Goal: Information Seeking & Learning: Learn about a topic

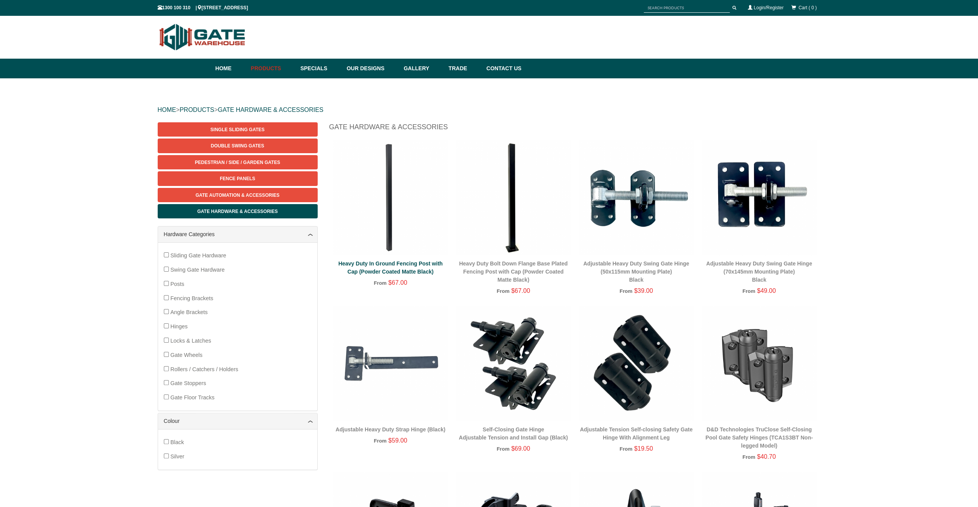
click at [383, 271] on link "Heavy Duty In Ground Fencing Post with Cap (Powder Coated Matte Black)" at bounding box center [390, 267] width 104 height 14
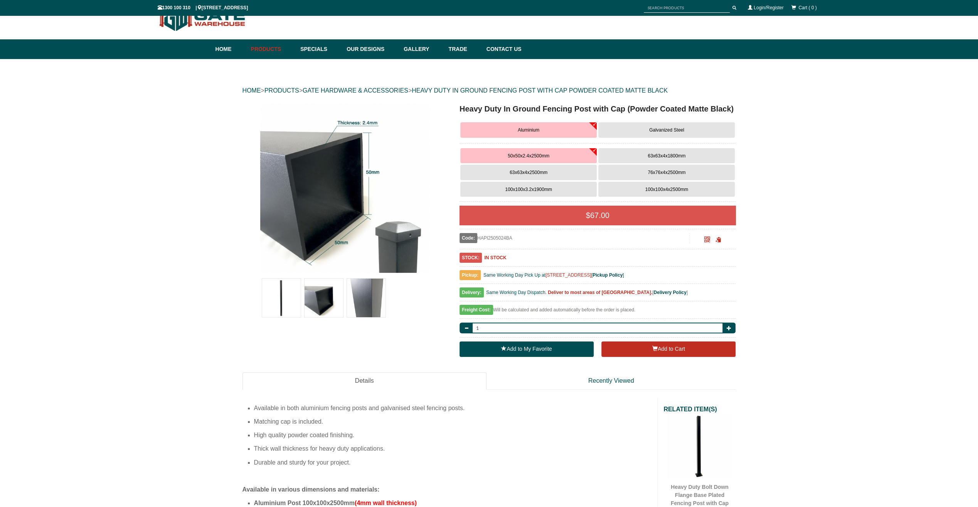
click at [662, 192] on span "100x100x4x2500mm" at bounding box center [666, 189] width 43 height 5
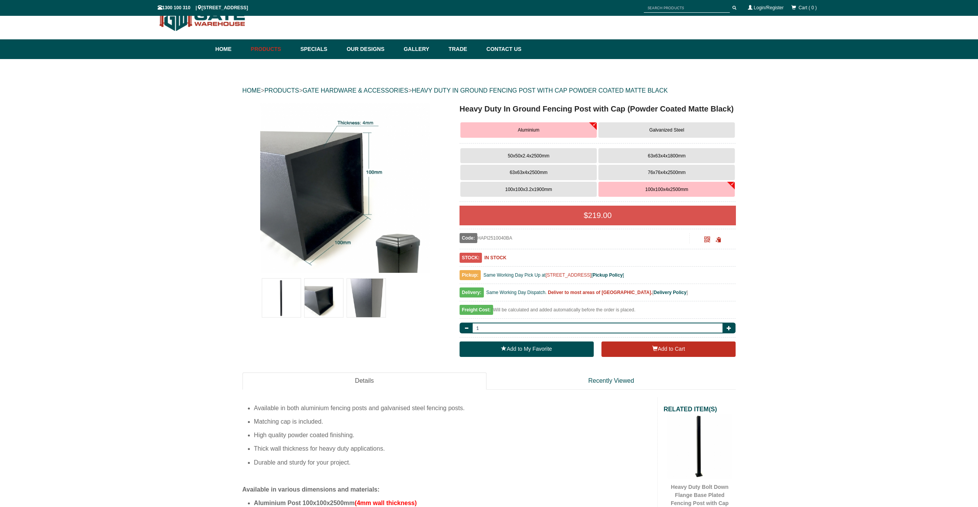
click at [365, 295] on img at bounding box center [366, 297] width 39 height 39
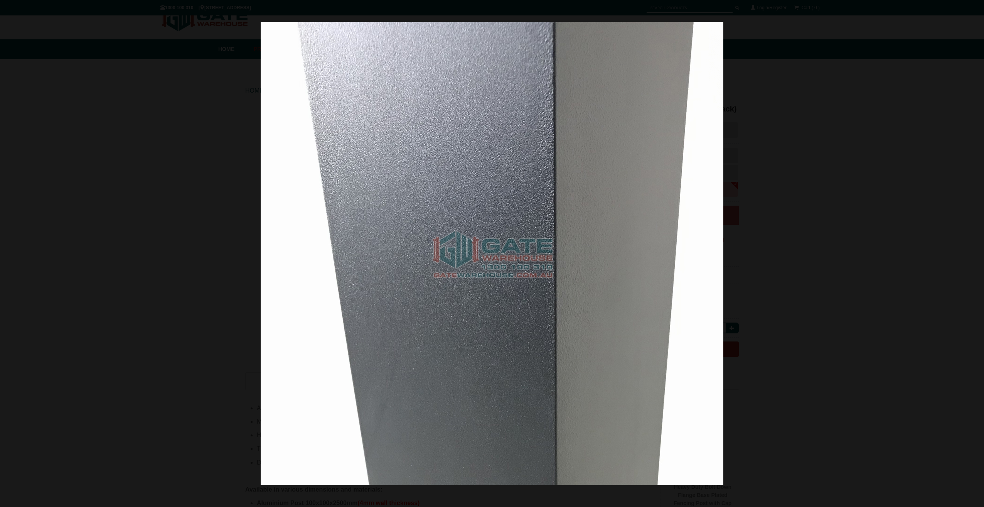
click at [403, 252] on img at bounding box center [492, 253] width 463 height 463
click at [17, 264] on span at bounding box center [23, 265] width 23 height 23
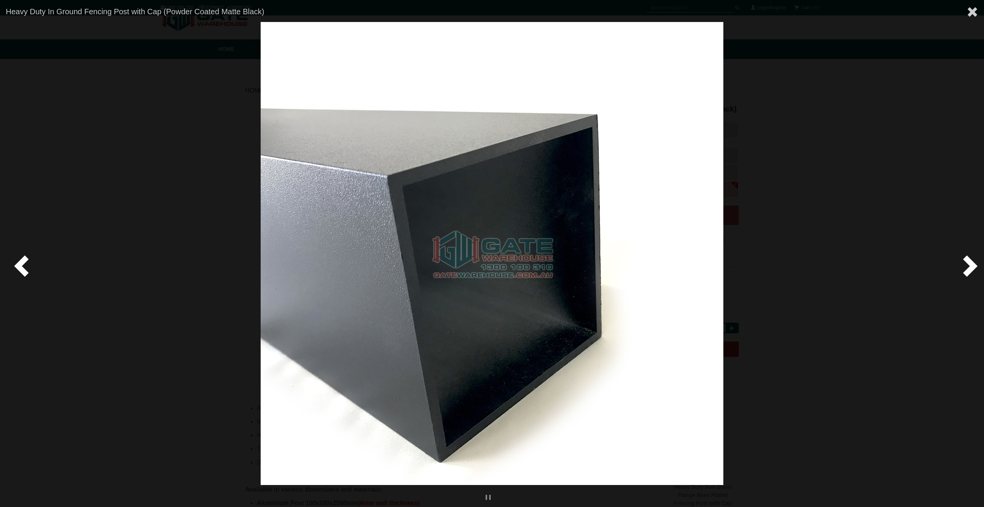
click at [18, 264] on span at bounding box center [23, 265] width 23 height 23
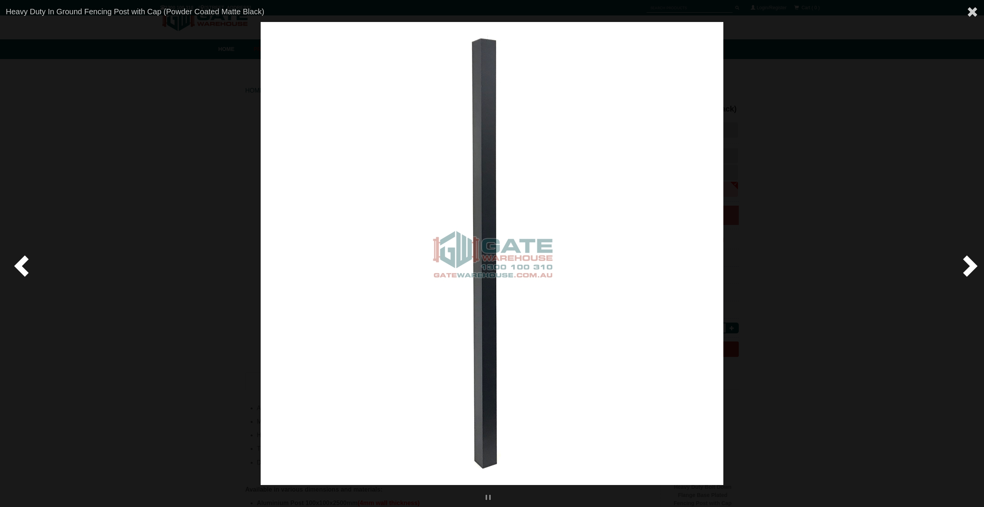
click at [18, 264] on span at bounding box center [23, 265] width 23 height 23
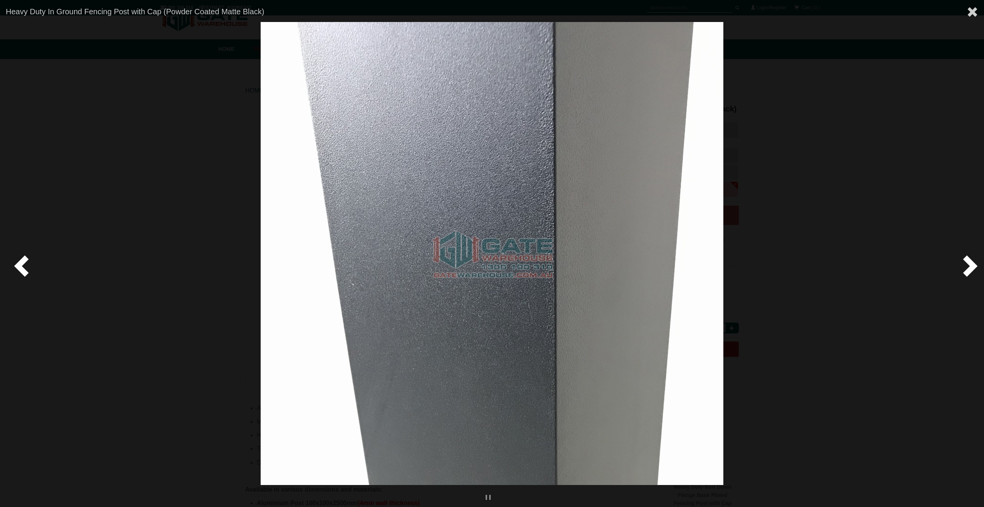
click at [18, 264] on span at bounding box center [23, 265] width 23 height 23
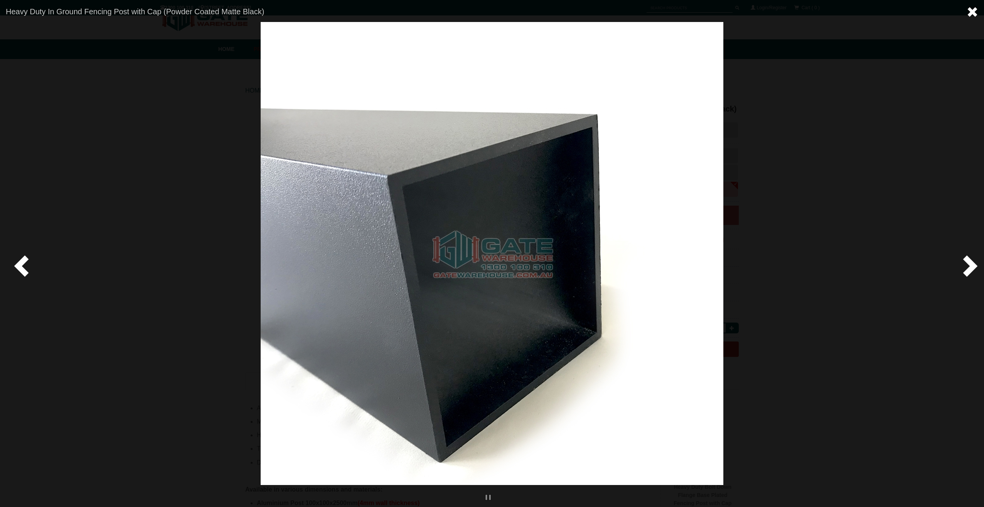
click at [971, 10] on span at bounding box center [973, 12] width 12 height 12
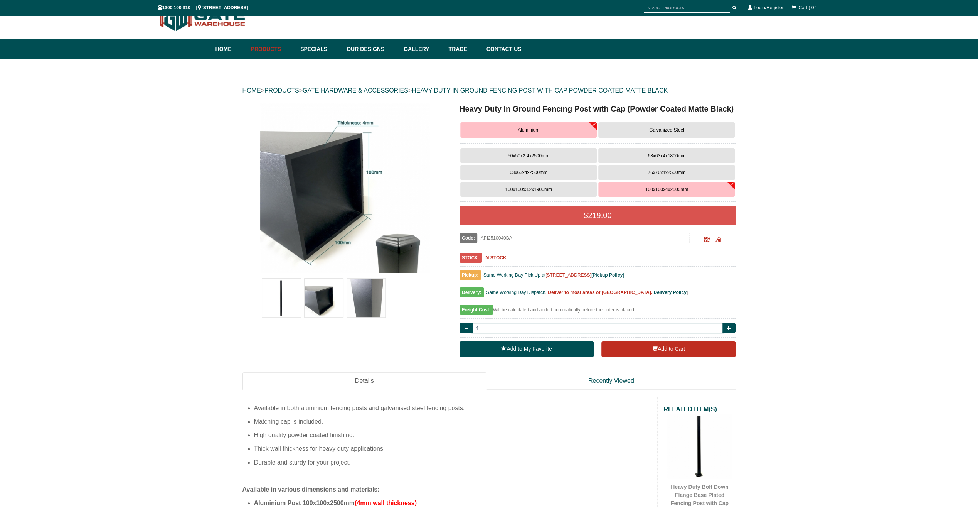
click at [394, 241] on img at bounding box center [345, 188] width 170 height 170
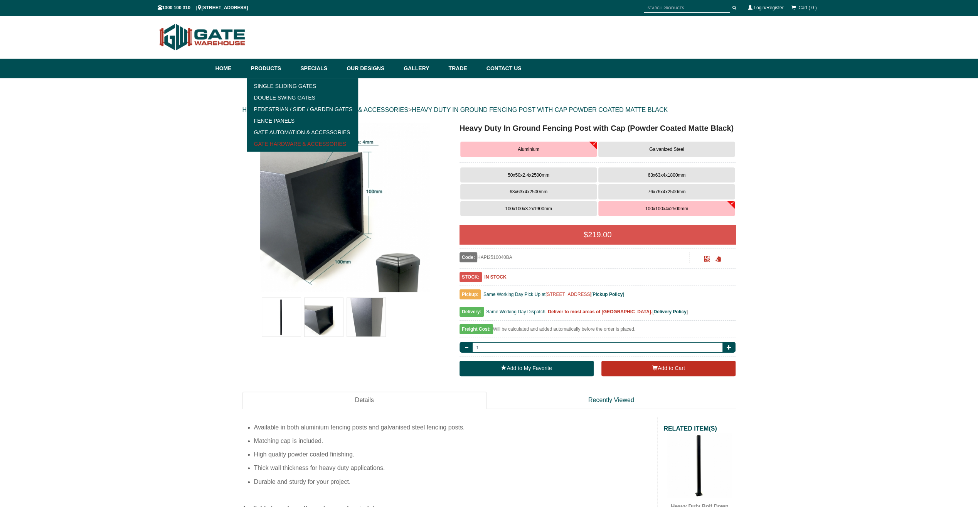
click at [287, 144] on link "Gate Hardware & Accessories" at bounding box center [302, 144] width 107 height 12
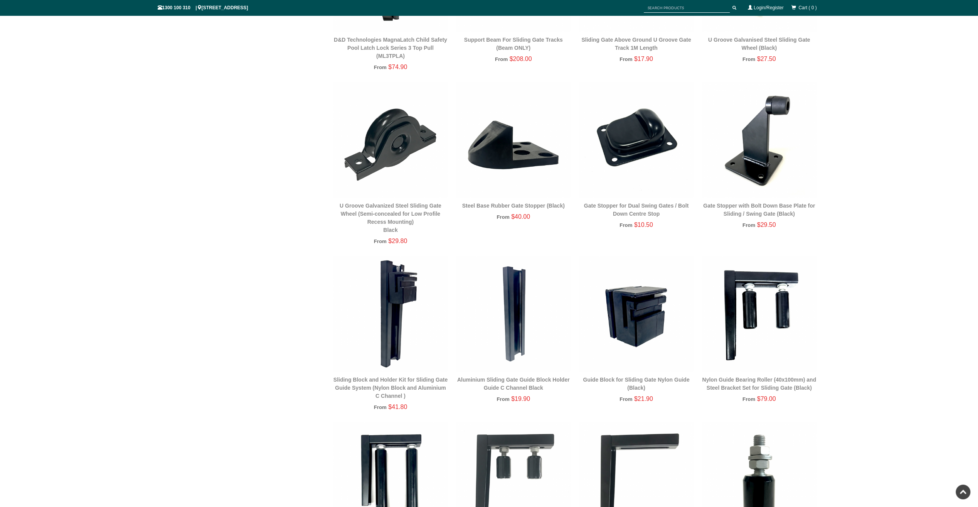
scroll to position [867, 0]
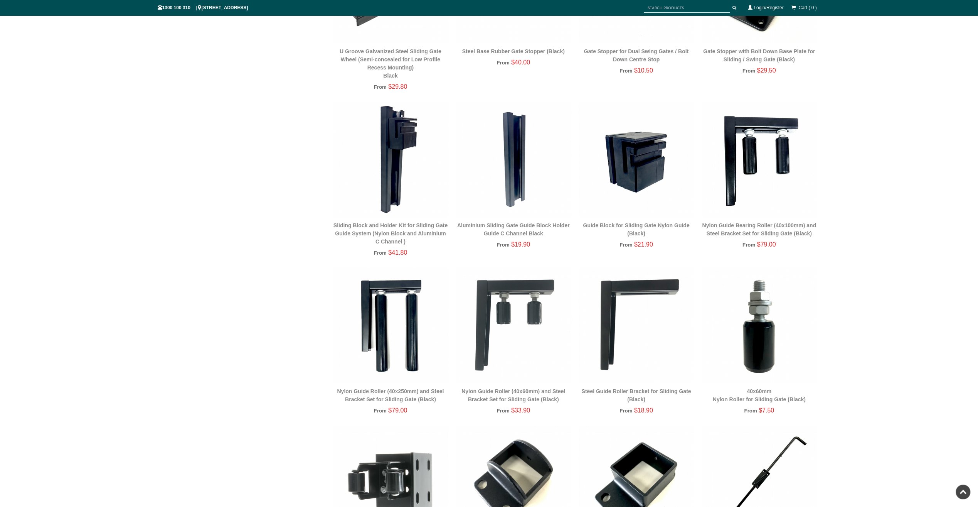
click at [390, 170] on img at bounding box center [390, 158] width 115 height 115
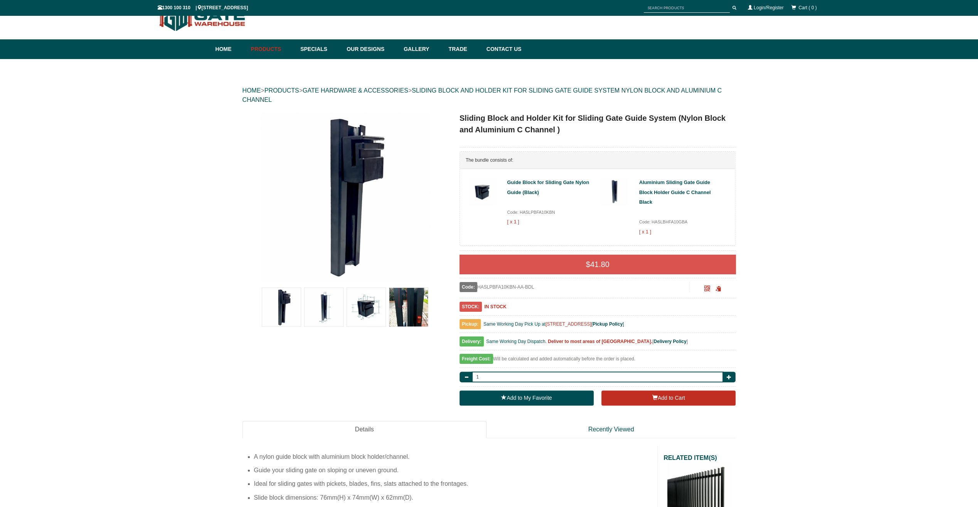
click at [405, 306] on img at bounding box center [408, 307] width 39 height 39
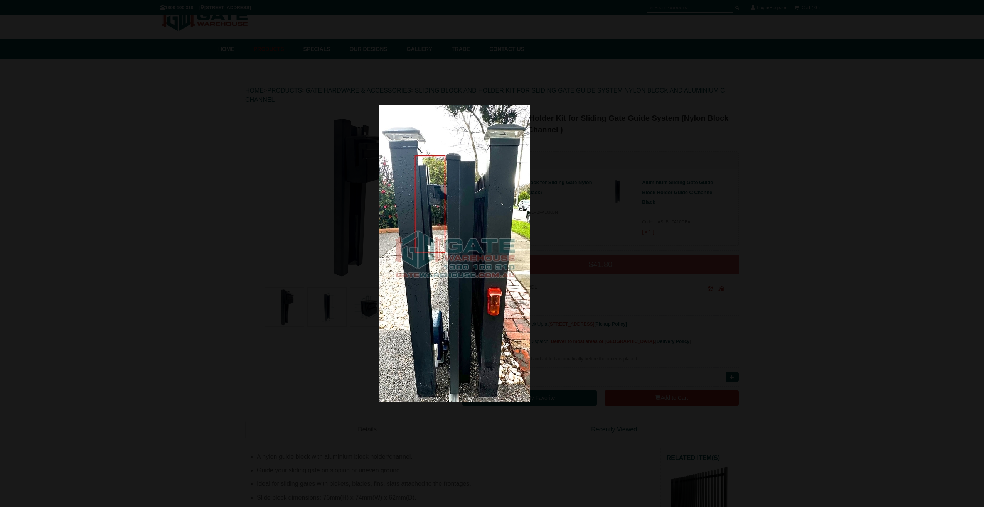
drag, startPoint x: 402, startPoint y: 223, endPoint x: 397, endPoint y: 223, distance: 5.0
click at [397, 223] on img at bounding box center [454, 253] width 151 height 296
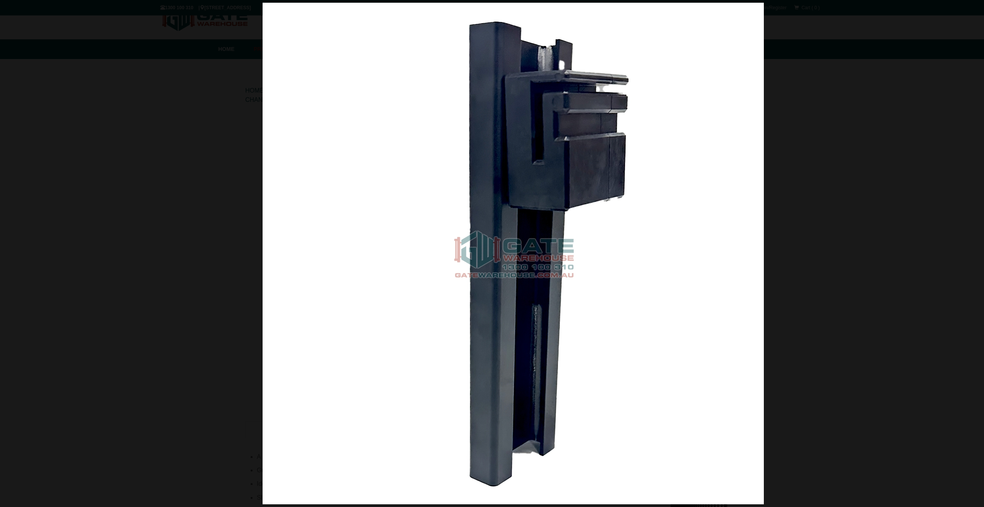
drag, startPoint x: 432, startPoint y: 228, endPoint x: 605, endPoint y: 237, distance: 172.6
click at [579, 237] on img at bounding box center [513, 253] width 501 height 501
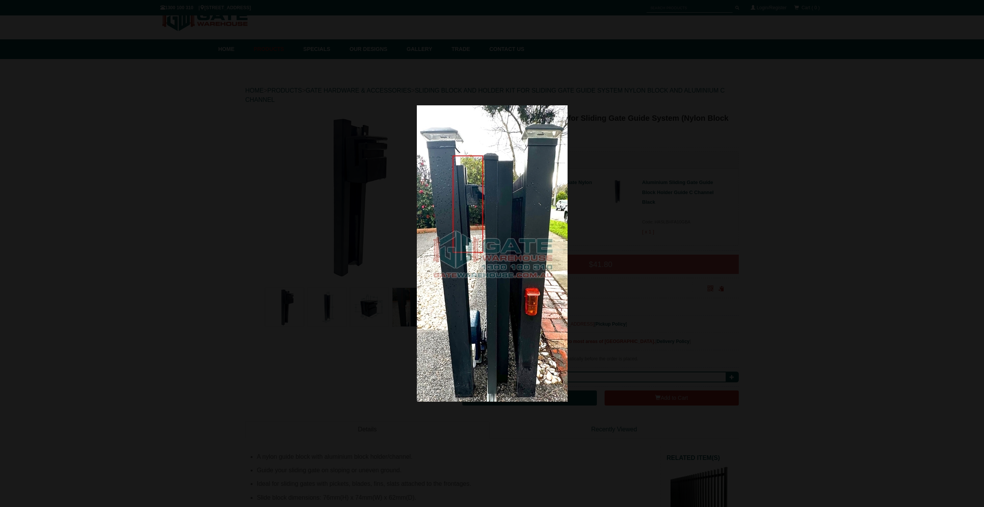
drag, startPoint x: 645, startPoint y: 198, endPoint x: 441, endPoint y: 210, distance: 203.9
click at [480, 207] on div at bounding box center [492, 253] width 984 height 507
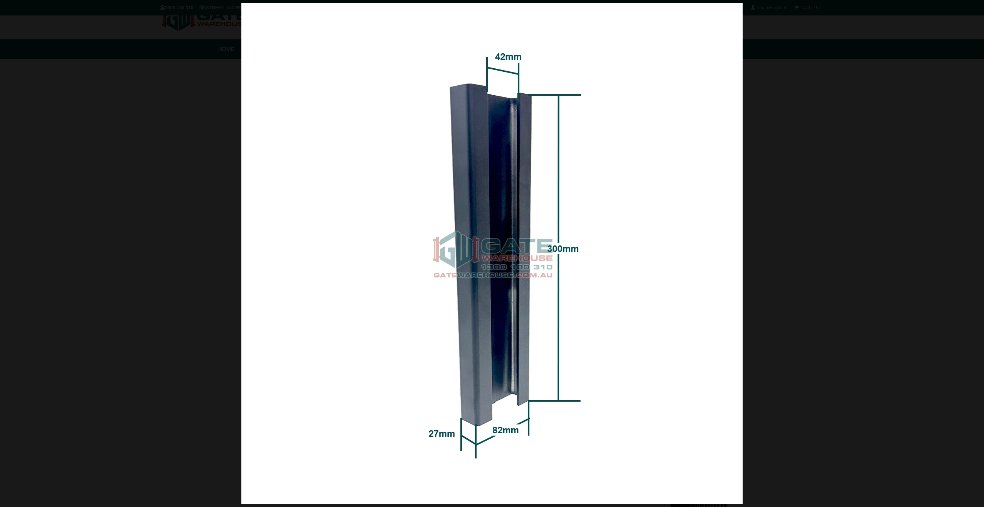
drag, startPoint x: 451, startPoint y: 360, endPoint x: 708, endPoint y: 356, distance: 257.2
click at [648, 355] on img at bounding box center [491, 253] width 501 height 501
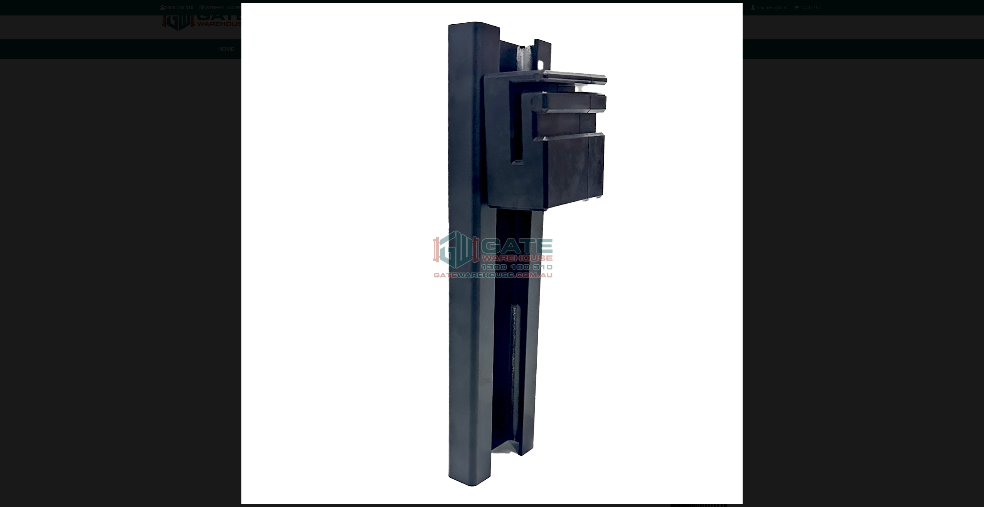
drag, startPoint x: 425, startPoint y: 366, endPoint x: 668, endPoint y: 358, distance: 243.4
click at [575, 361] on img at bounding box center [491, 253] width 501 height 501
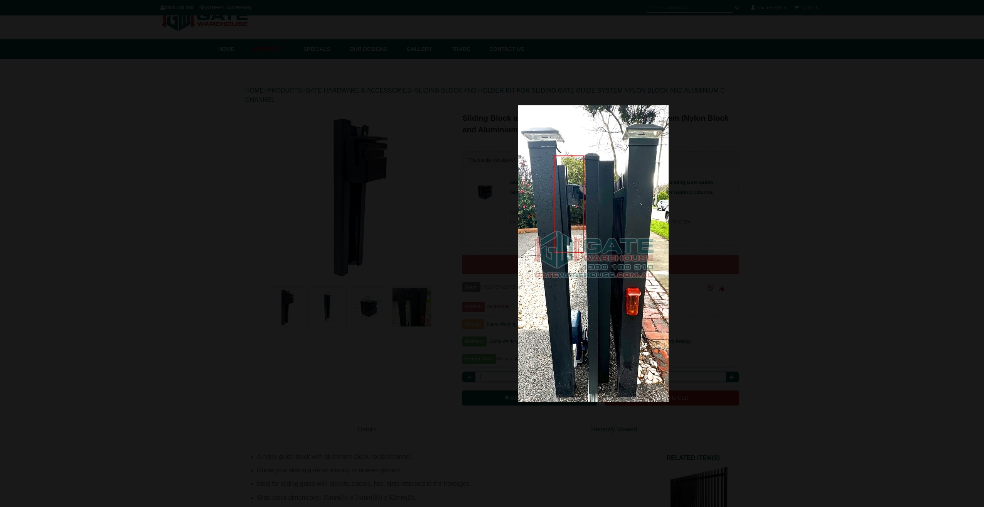
drag, startPoint x: 446, startPoint y: 355, endPoint x: 614, endPoint y: 355, distance: 168.5
click at [558, 360] on img at bounding box center [593, 253] width 151 height 296
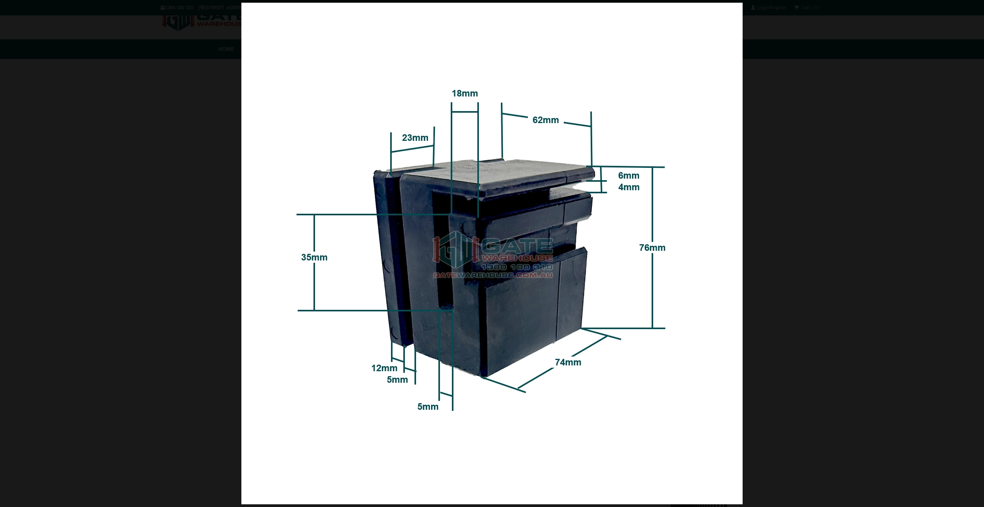
click at [252, 323] on img at bounding box center [491, 253] width 501 height 501
drag, startPoint x: 975, startPoint y: 6, endPoint x: 957, endPoint y: 14, distance: 19.0
click at [975, 6] on span at bounding box center [973, 12] width 12 height 12
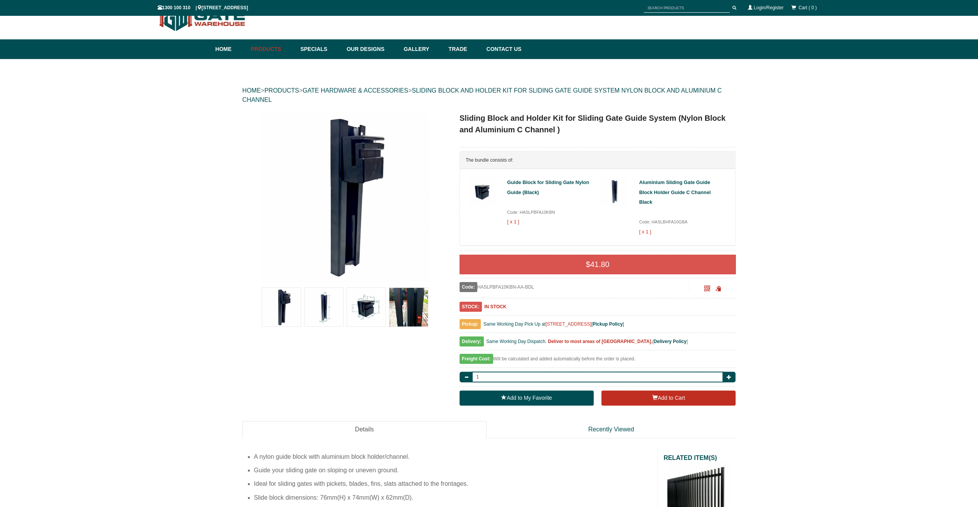
click at [361, 187] on img at bounding box center [345, 197] width 170 height 170
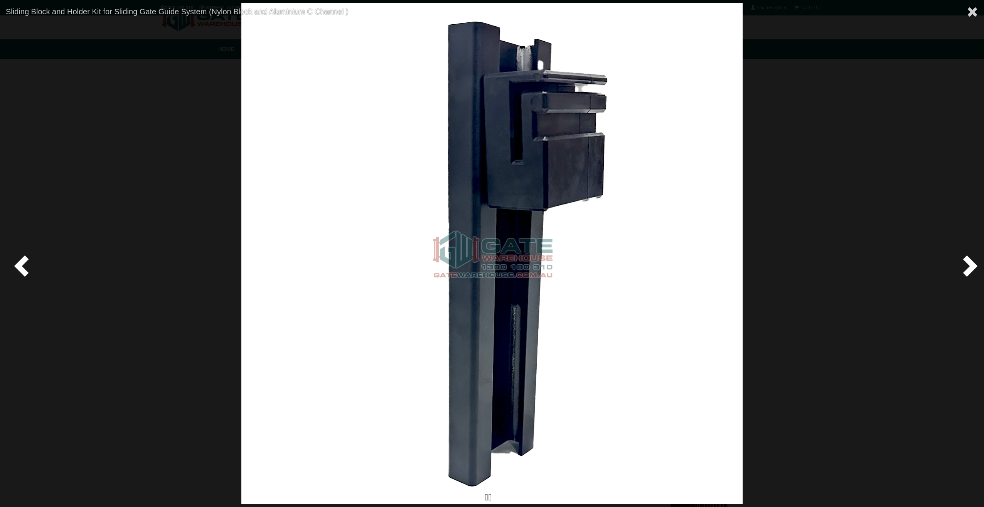
click at [969, 264] on span at bounding box center [968, 265] width 23 height 23
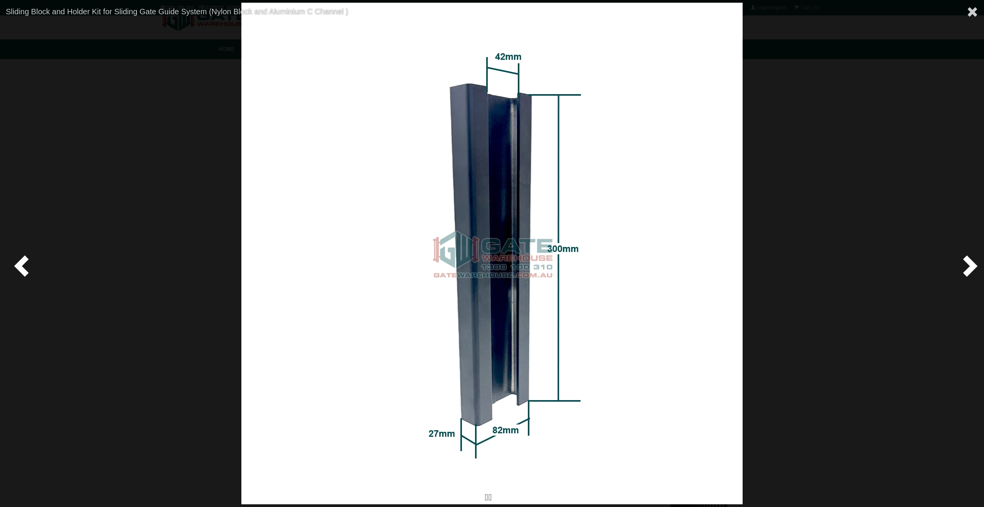
click at [969, 264] on span at bounding box center [968, 265] width 23 height 23
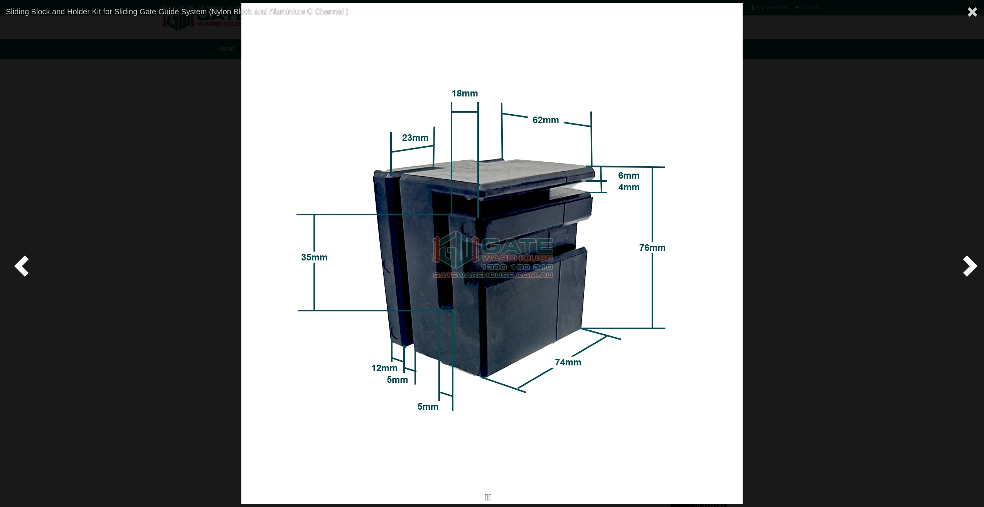
click at [969, 264] on span at bounding box center [968, 265] width 23 height 23
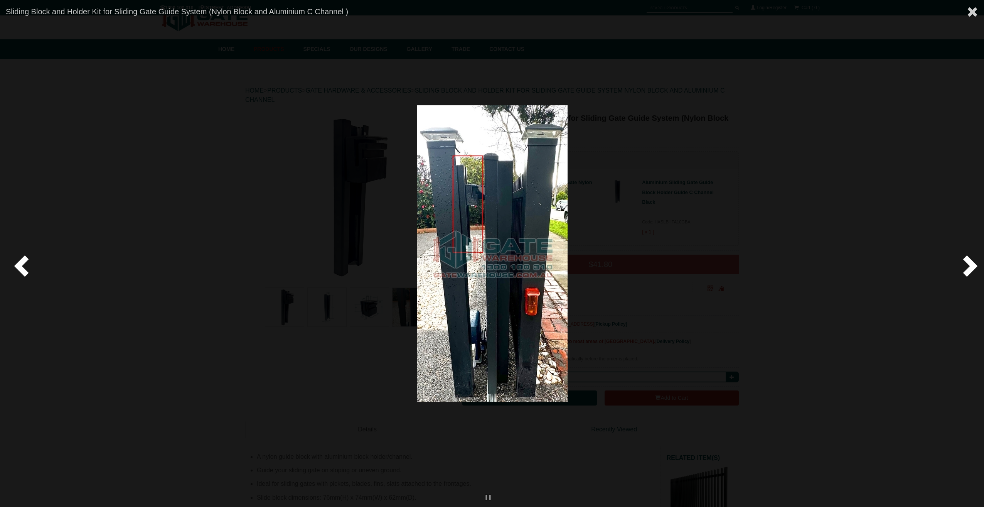
click at [969, 264] on span at bounding box center [968, 265] width 23 height 23
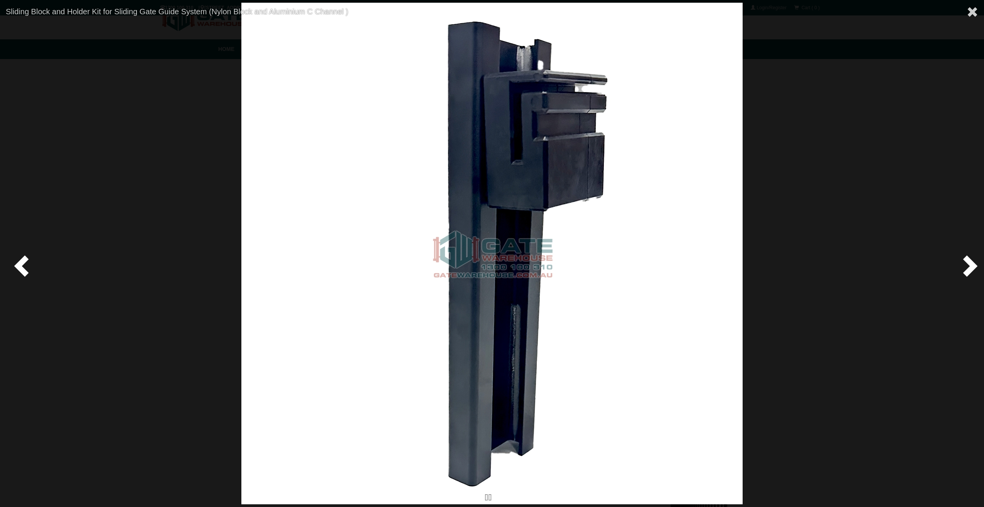
click at [969, 264] on span at bounding box center [968, 265] width 23 height 23
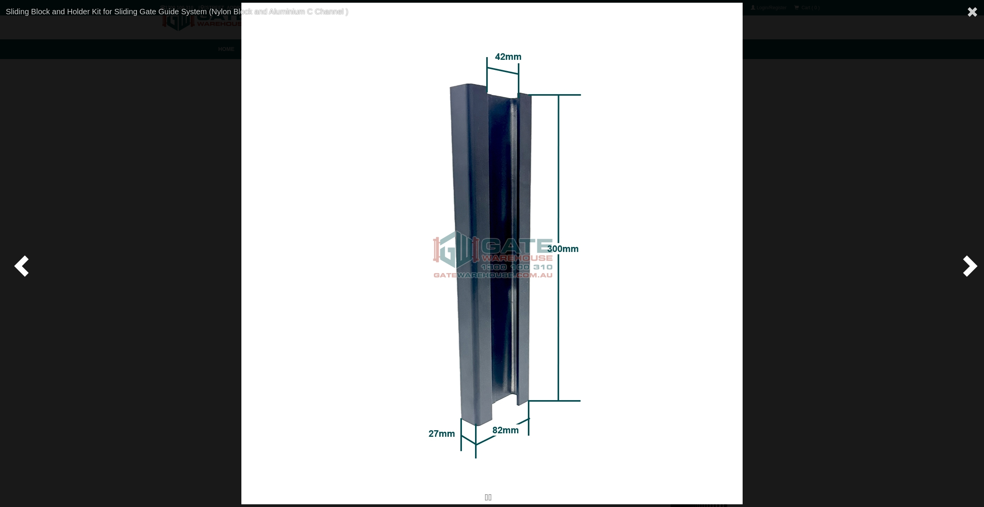
click at [969, 264] on span at bounding box center [968, 265] width 23 height 23
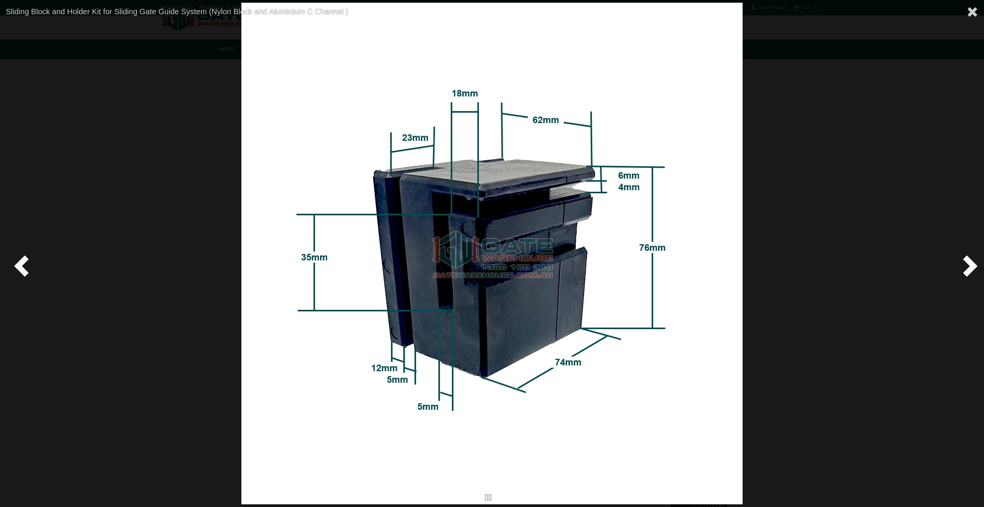
click at [969, 264] on span at bounding box center [968, 265] width 23 height 23
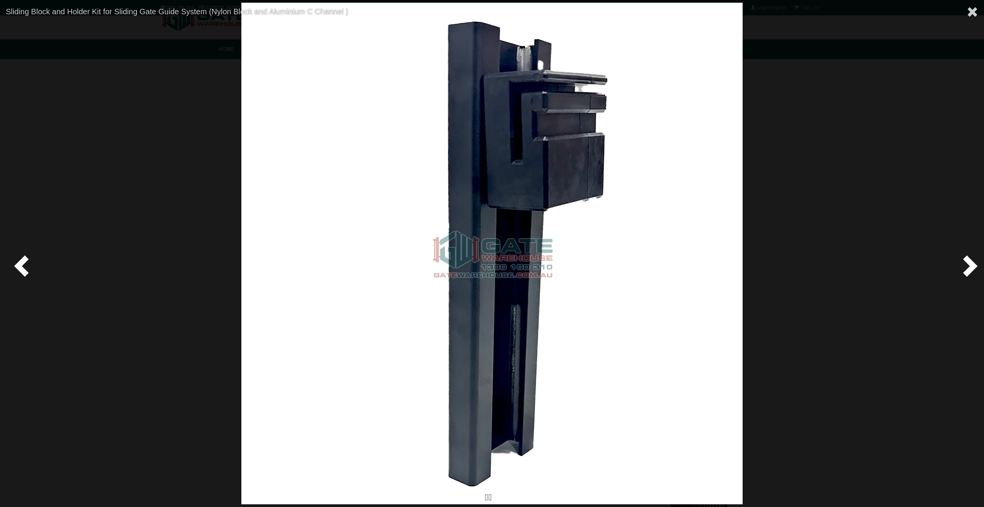
click at [15, 268] on span at bounding box center [23, 265] width 23 height 23
click at [22, 258] on span at bounding box center [23, 265] width 23 height 23
click at [29, 266] on span at bounding box center [23, 265] width 23 height 23
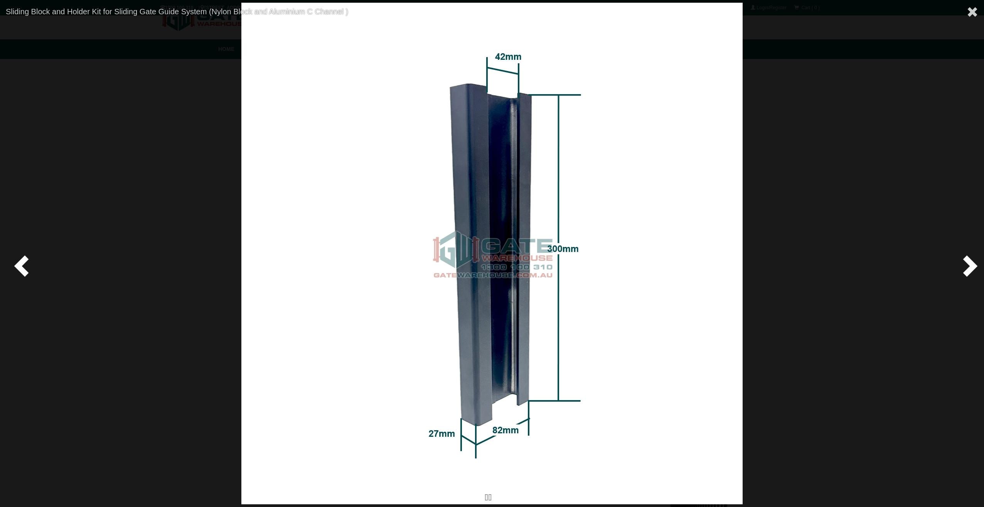
click at [21, 267] on span at bounding box center [23, 265] width 23 height 23
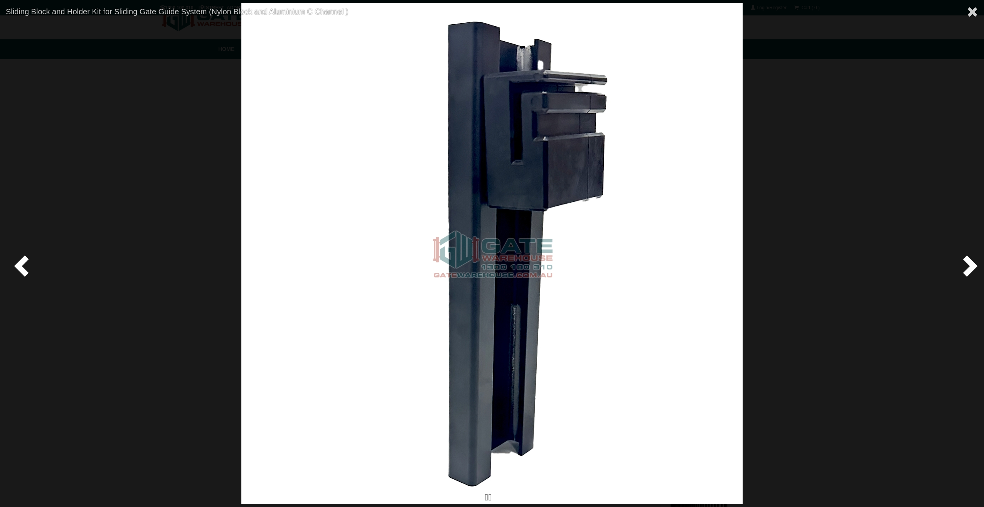
click at [22, 272] on span at bounding box center [23, 265] width 23 height 23
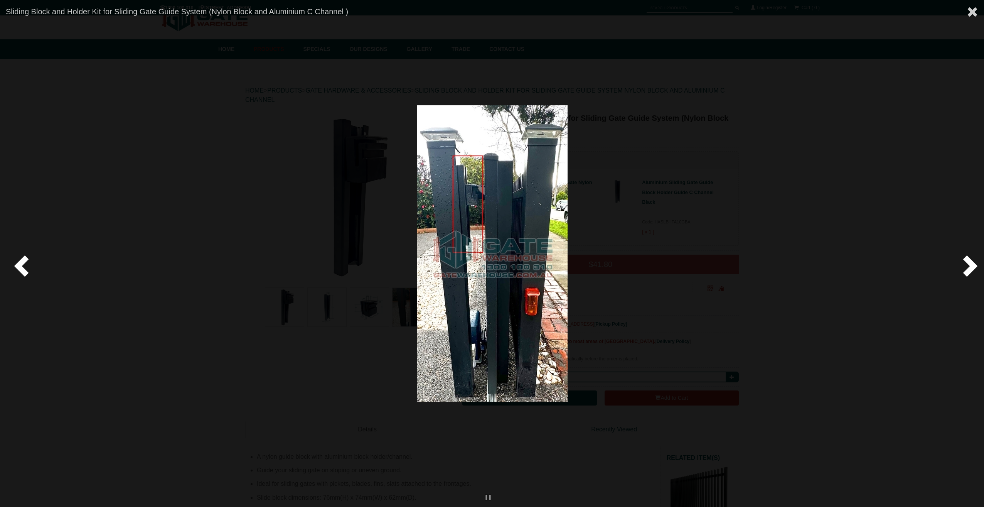
click at [973, 269] on span at bounding box center [968, 265] width 23 height 23
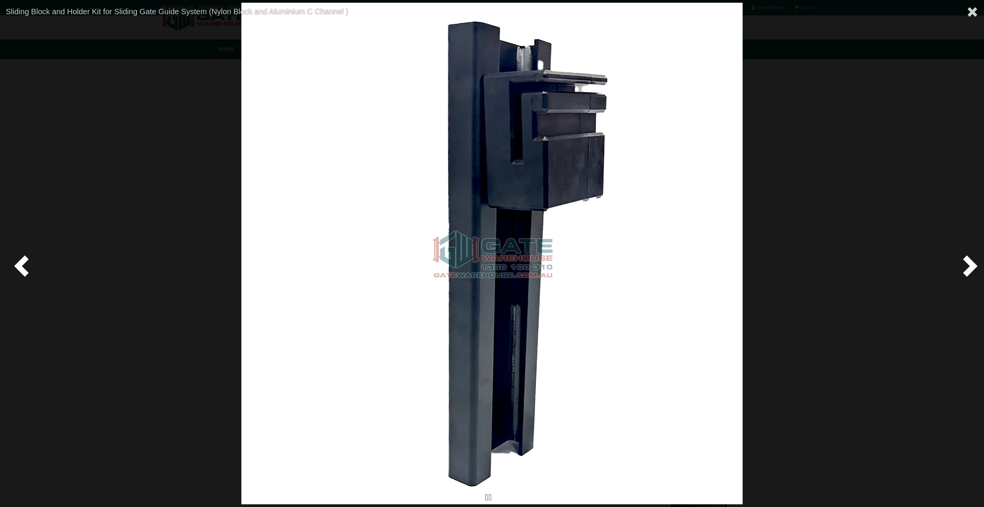
click at [973, 269] on span at bounding box center [968, 265] width 23 height 23
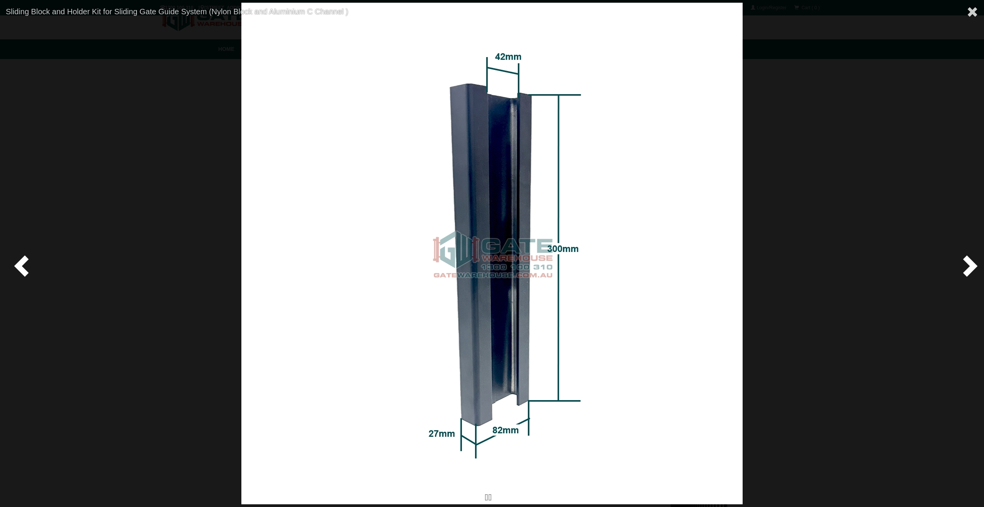
click at [973, 269] on span at bounding box center [968, 265] width 23 height 23
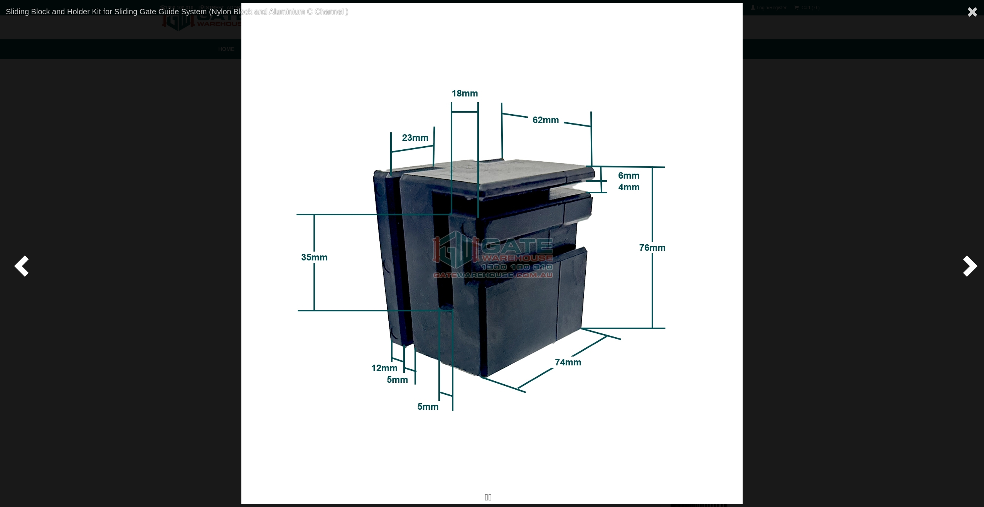
click at [973, 269] on span at bounding box center [968, 265] width 23 height 23
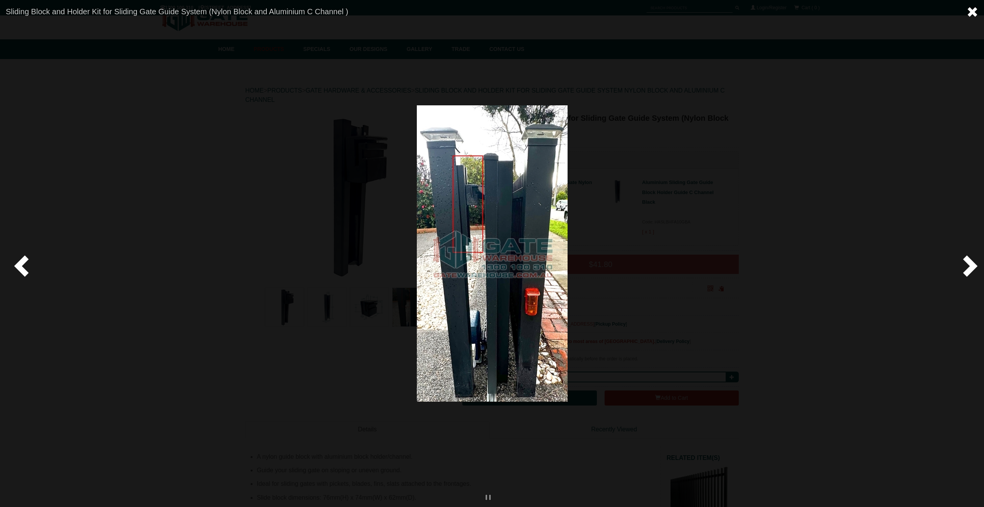
click at [970, 13] on span at bounding box center [973, 12] width 12 height 12
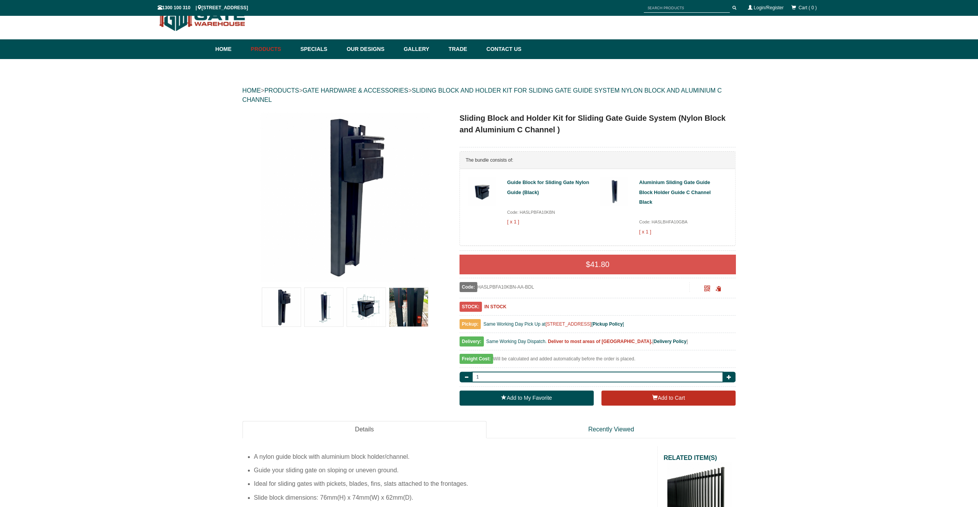
click at [349, 180] on img at bounding box center [345, 197] width 170 height 170
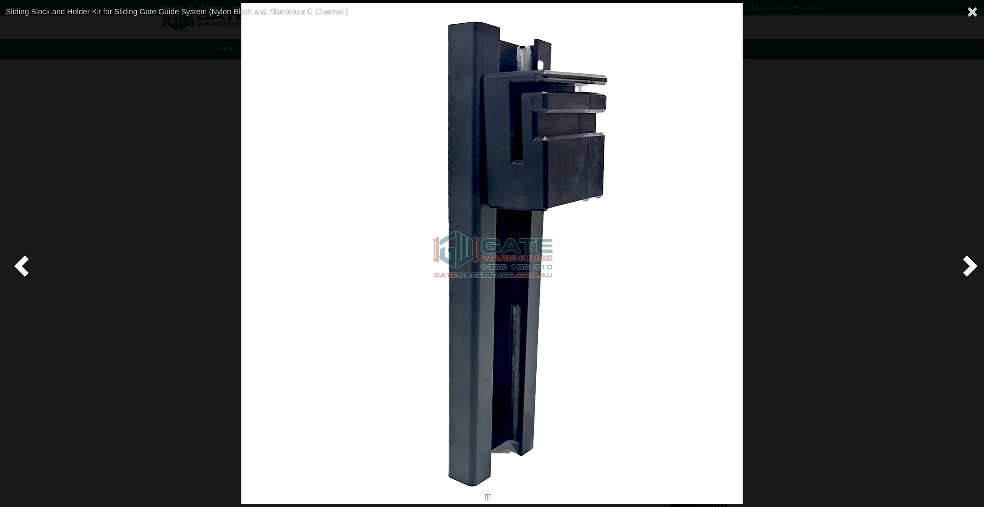
click at [22, 263] on span at bounding box center [23, 265] width 23 height 23
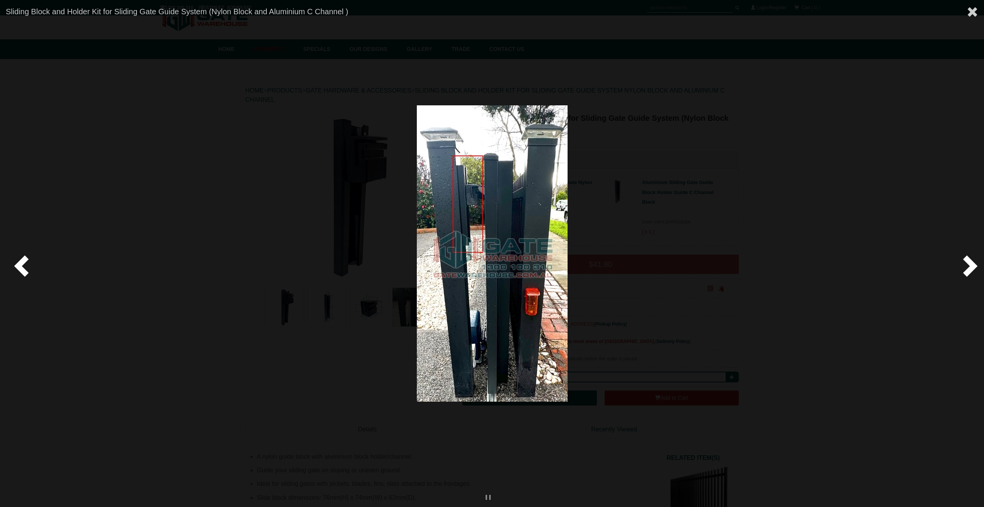
click at [13, 269] on span at bounding box center [23, 265] width 23 height 23
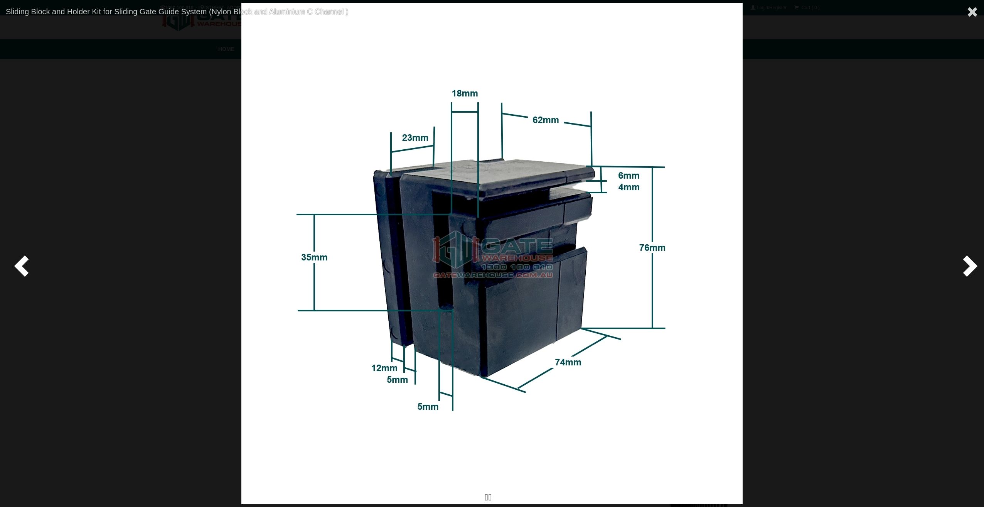
click at [13, 269] on span at bounding box center [23, 265] width 23 height 23
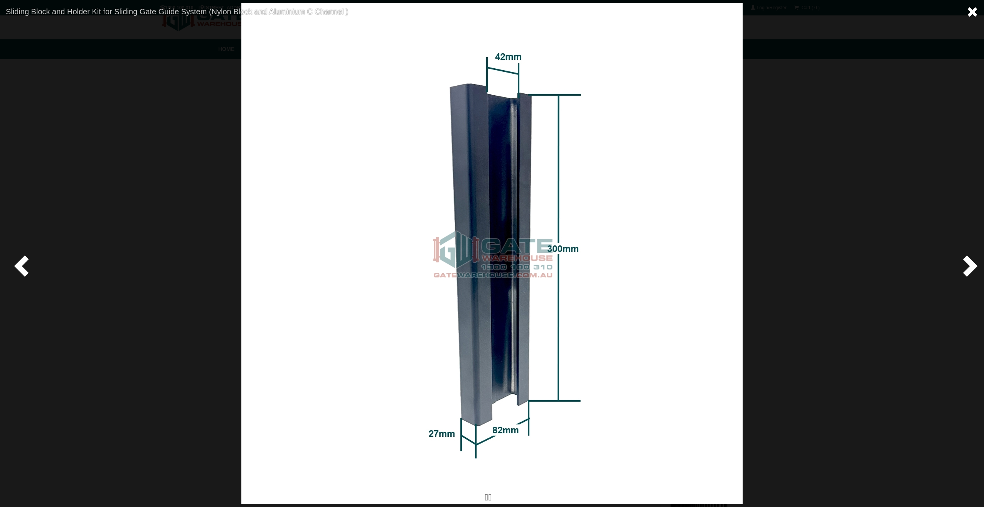
click at [969, 9] on span at bounding box center [973, 12] width 12 height 12
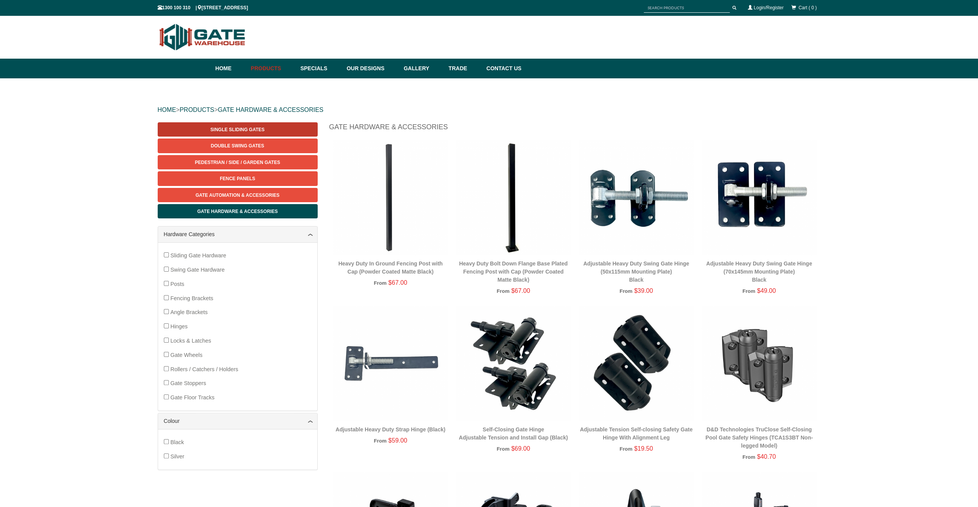
click at [224, 128] on span "Single Sliding Gates" at bounding box center [237, 129] width 54 height 5
